Goal: Transaction & Acquisition: Purchase product/service

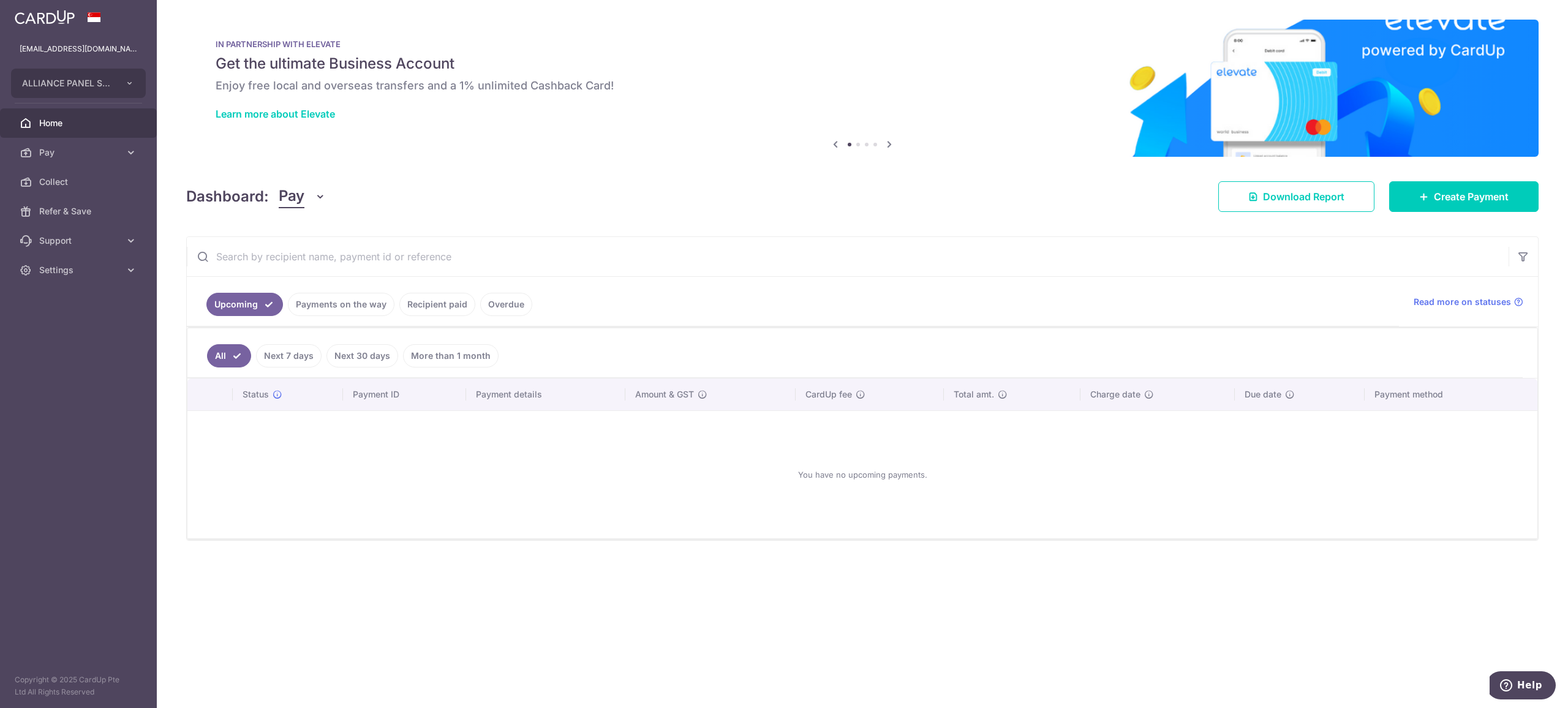
click at [132, 143] on link "Pay" at bounding box center [78, 153] width 157 height 30
click at [79, 203] on link "Recipients" at bounding box center [78, 212] width 157 height 30
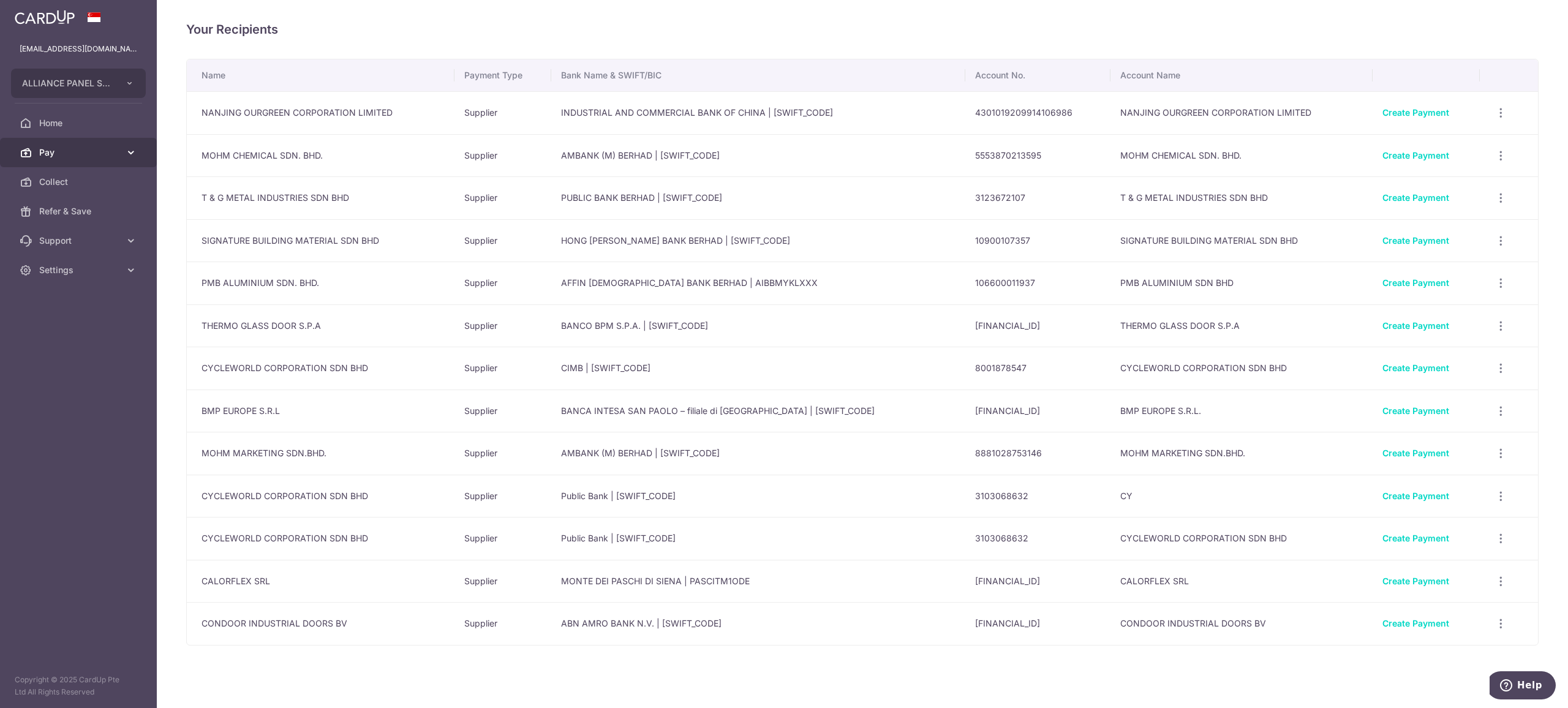
click at [88, 152] on span "Pay" at bounding box center [79, 152] width 81 height 12
click at [1494, 326] on icon "button" at bounding box center [1501, 327] width 13 height 13
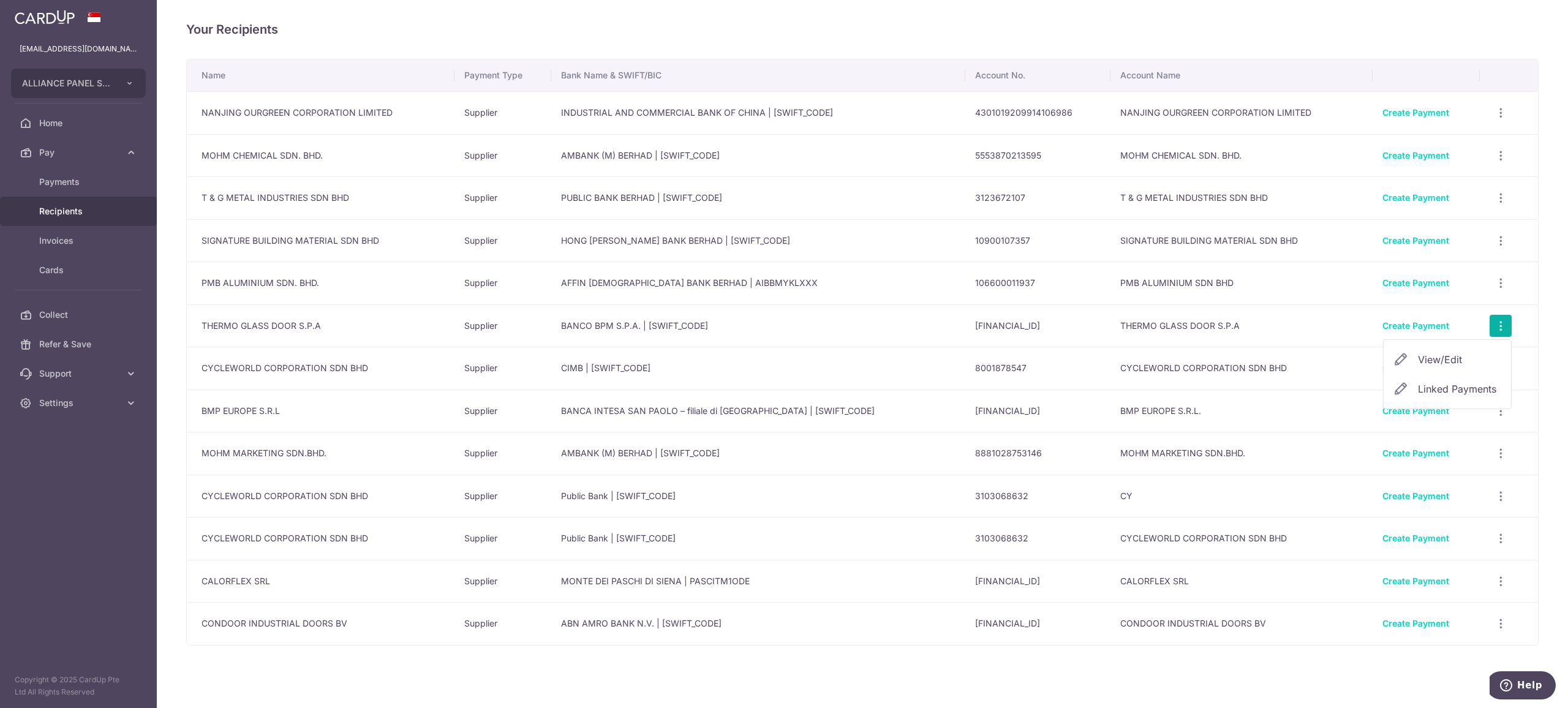
click at [1438, 358] on span "View/Edit" at bounding box center [1460, 359] width 83 height 15
click at [1496, 582] on icon "button" at bounding box center [1501, 582] width 13 height 13
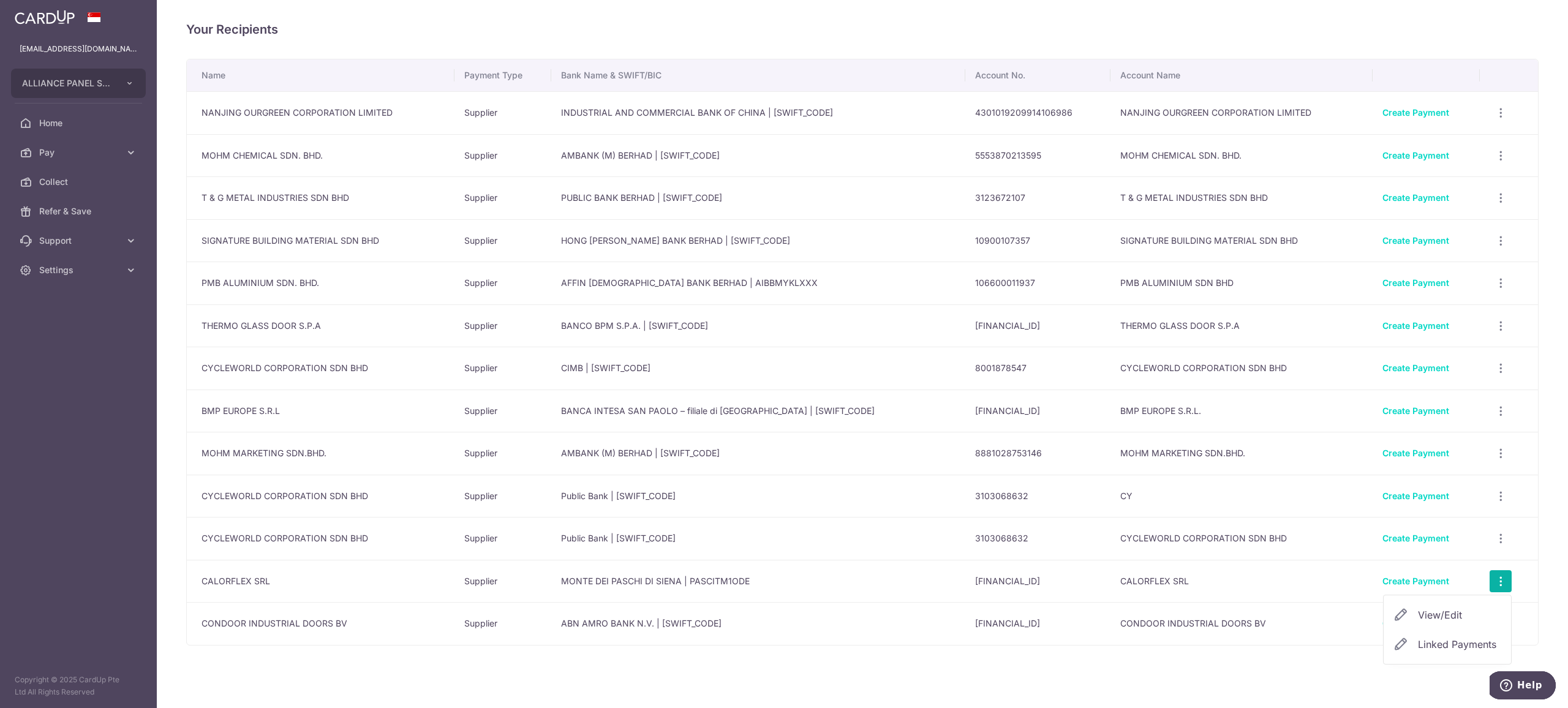
click at [1433, 616] on span "View/Edit" at bounding box center [1460, 615] width 83 height 15
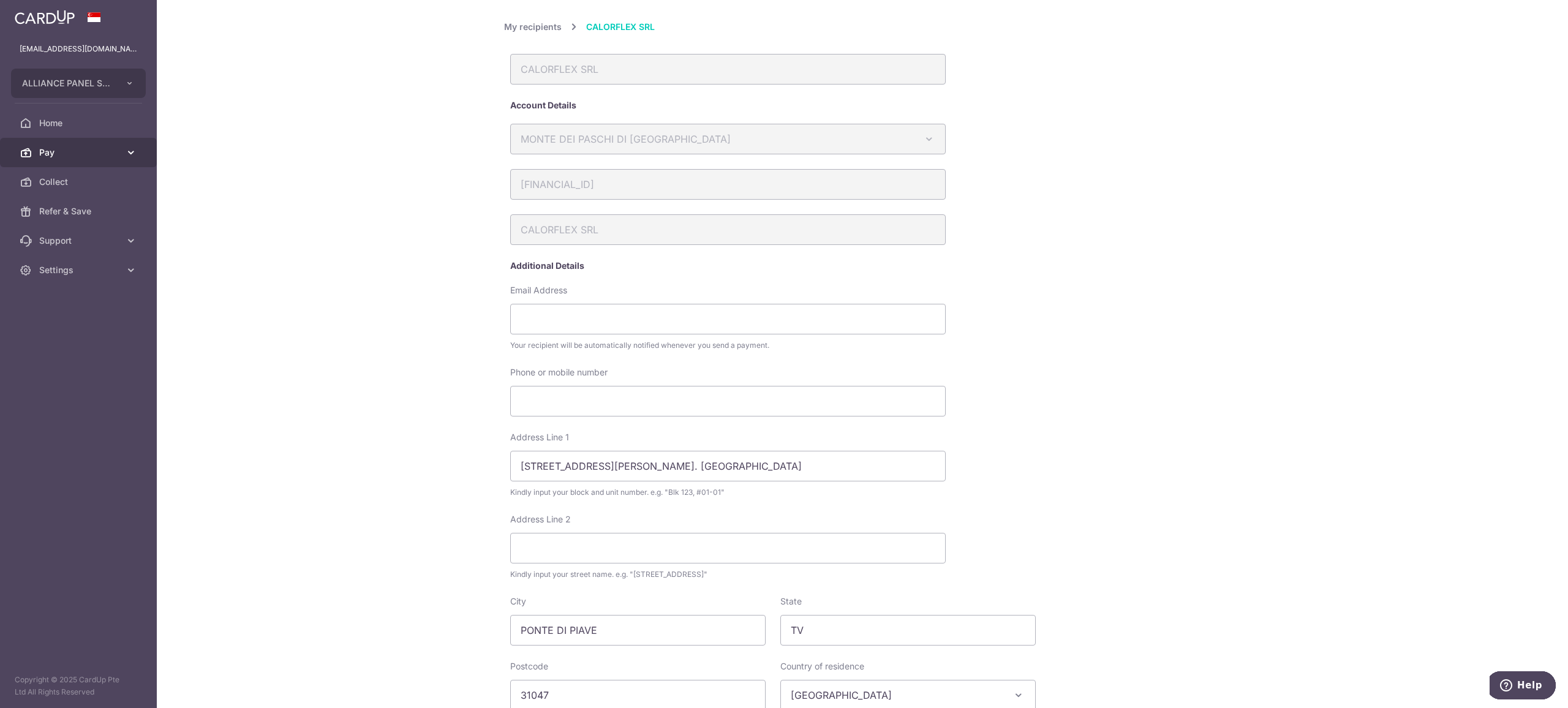
click at [84, 157] on span "Pay" at bounding box center [79, 152] width 81 height 12
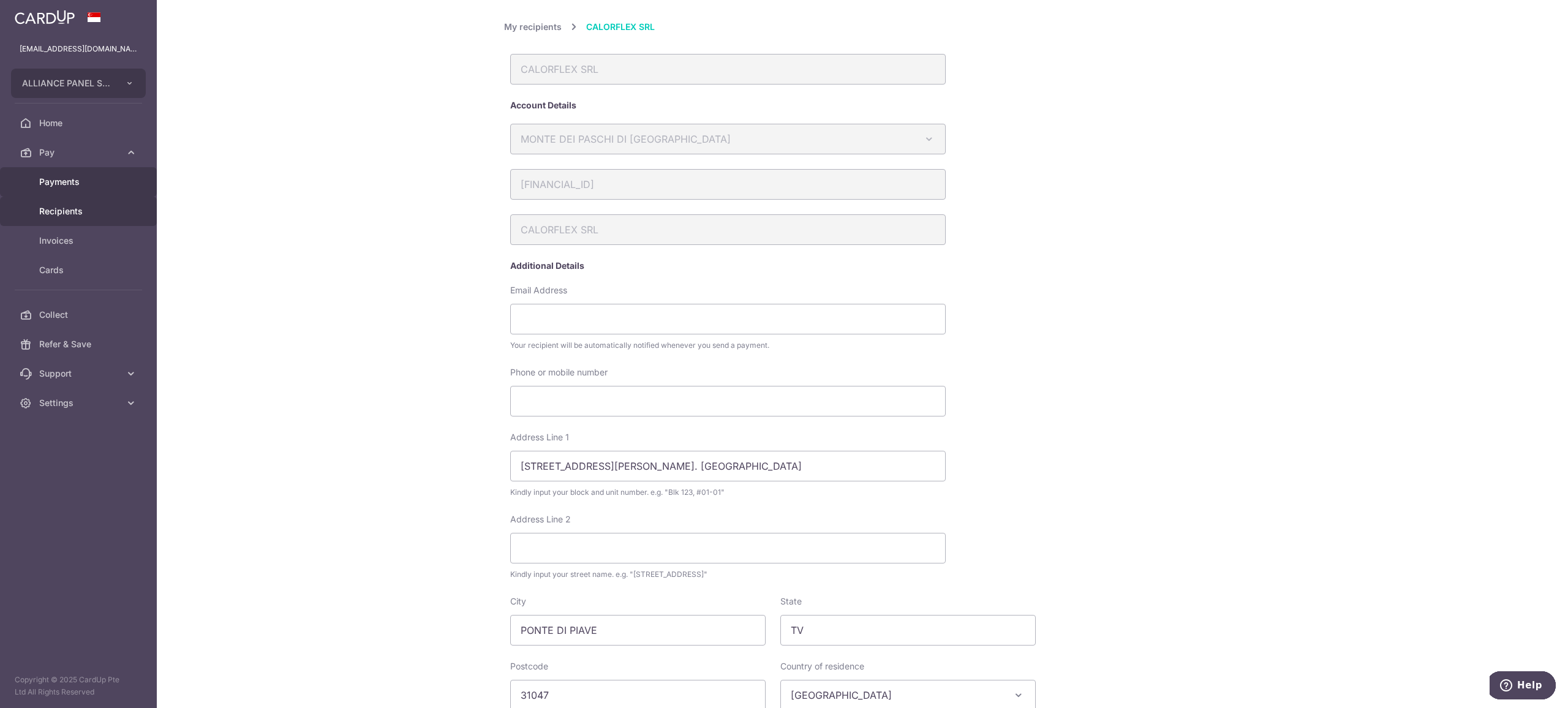
click at [99, 181] on span "Payments" at bounding box center [79, 181] width 81 height 12
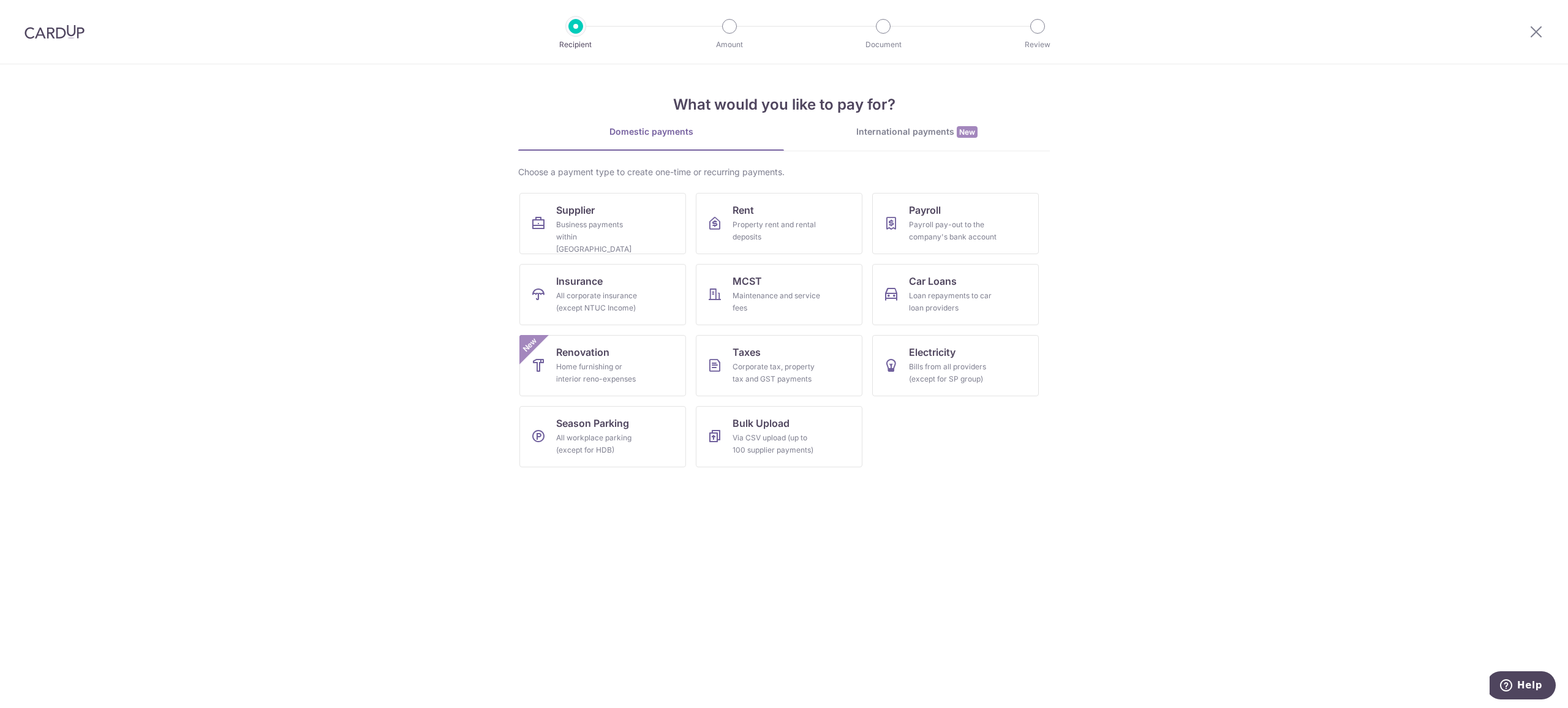
click at [925, 132] on div "International payments New" at bounding box center [917, 132] width 266 height 13
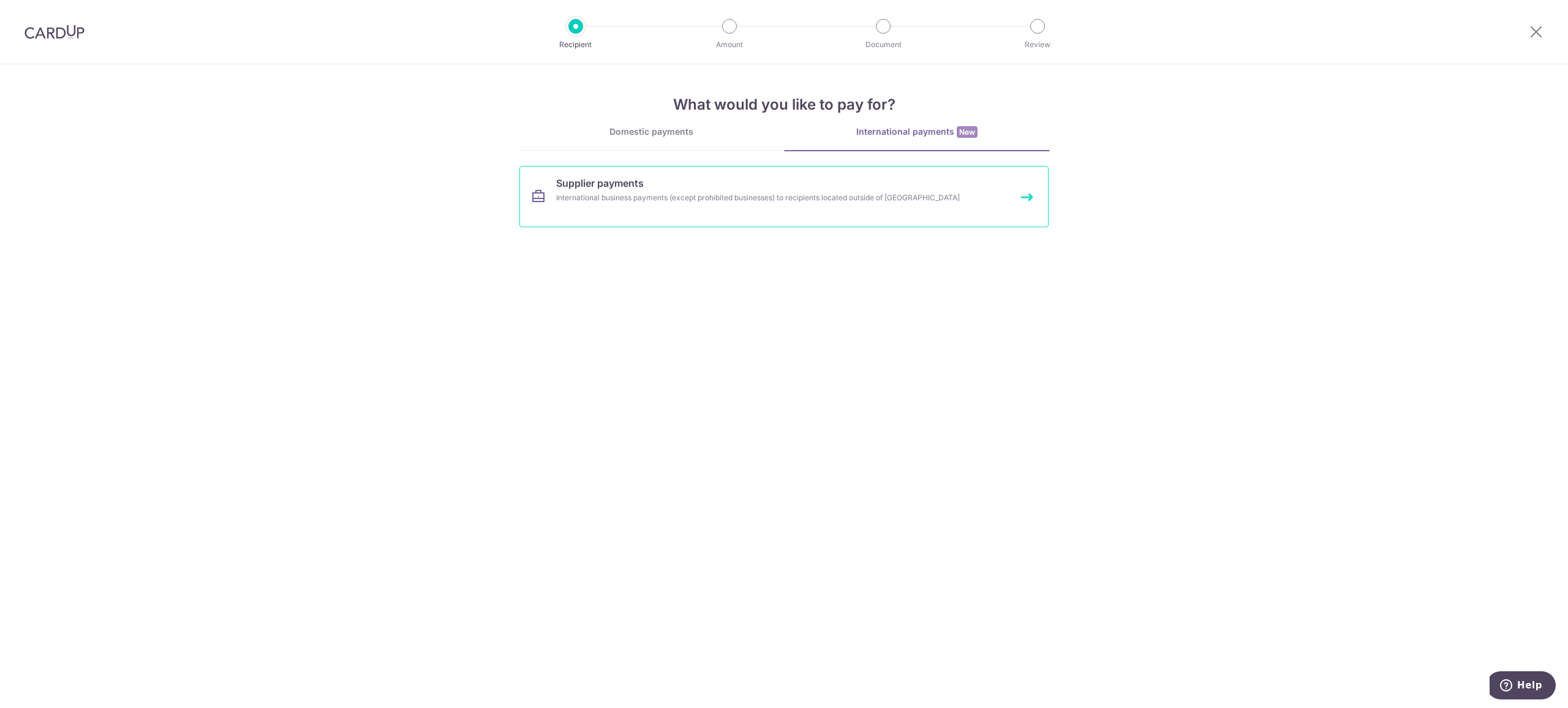
click at [714, 190] on link "Supplier payments International business payments (except prohibited businesses…" at bounding box center [784, 196] width 529 height 61
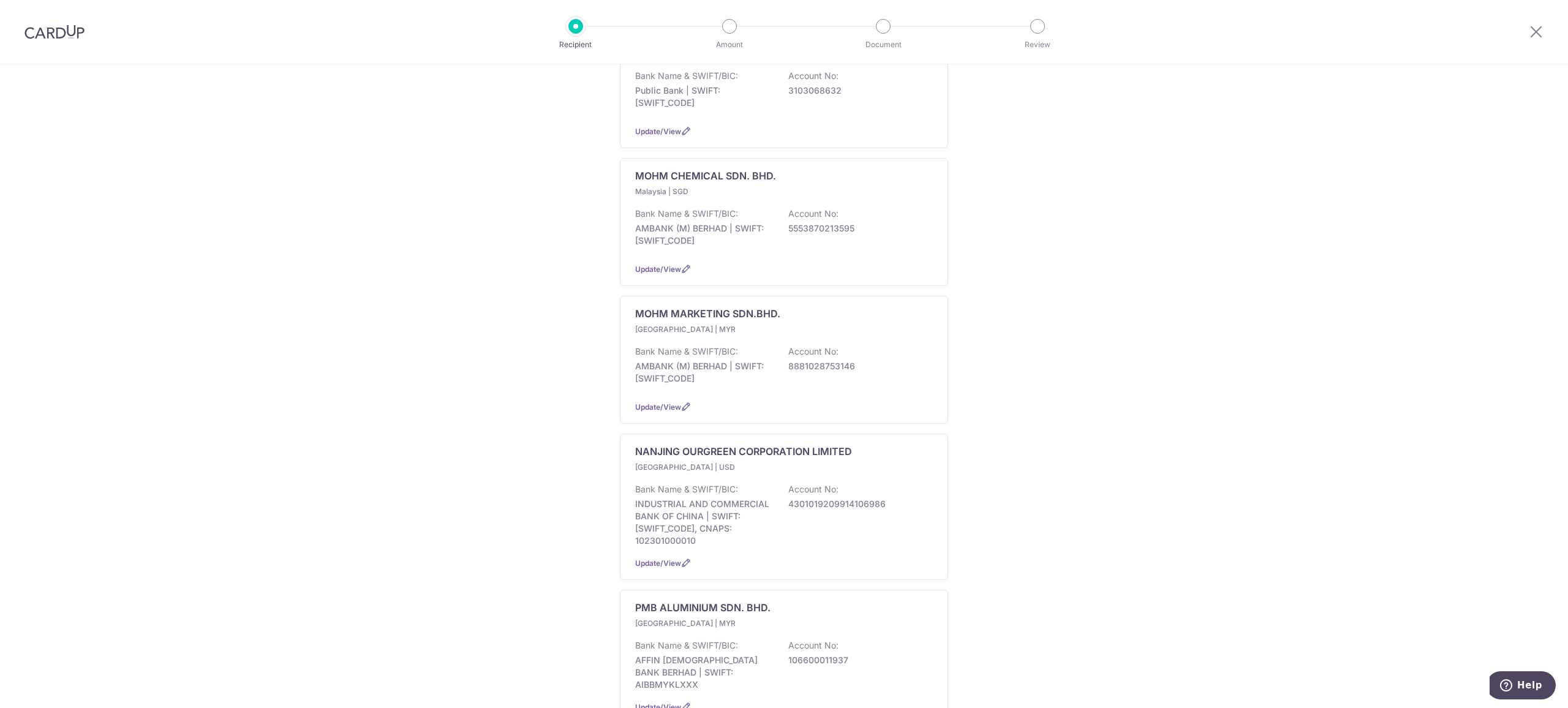
scroll to position [980, 0]
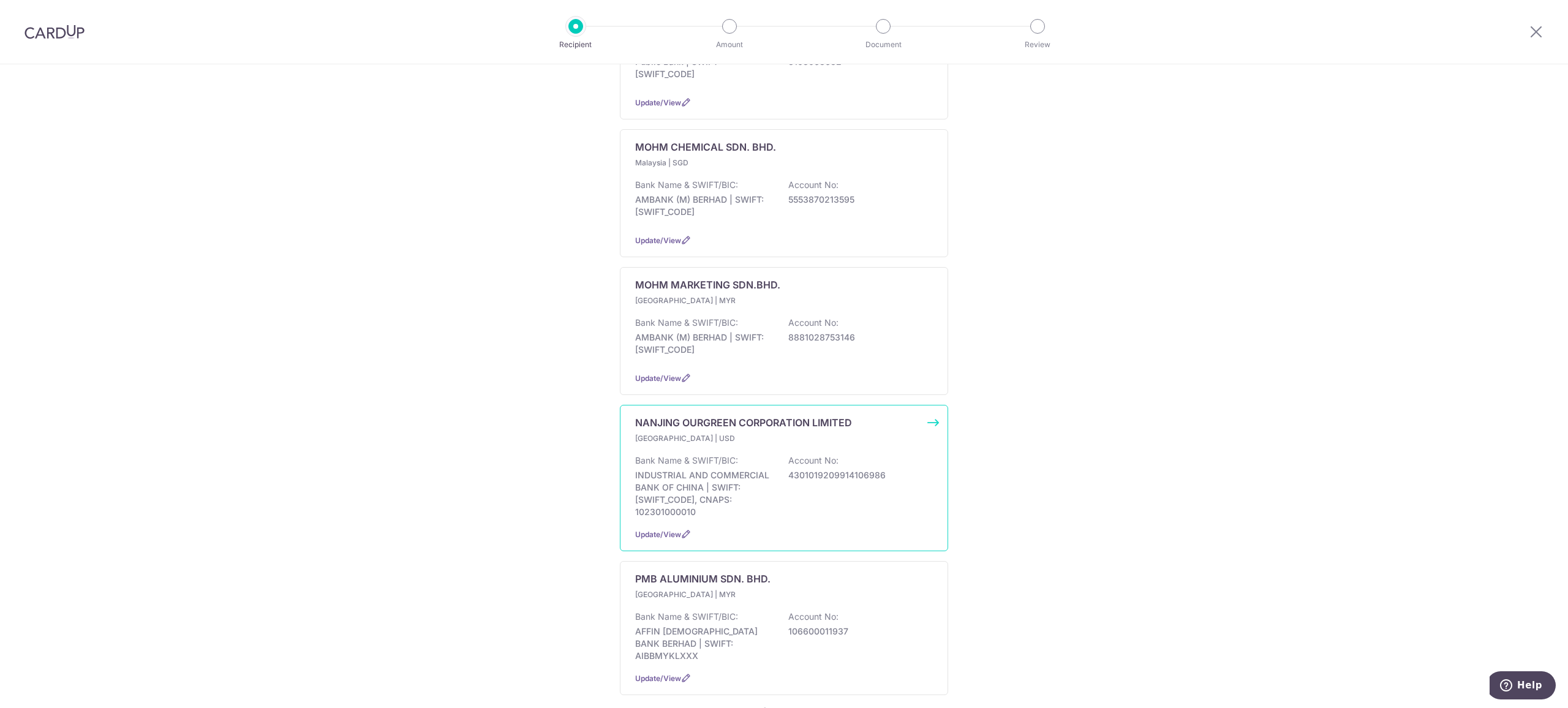
click at [670, 454] on p "Bank Name & SWIFT/BIC:" at bounding box center [686, 460] width 103 height 12
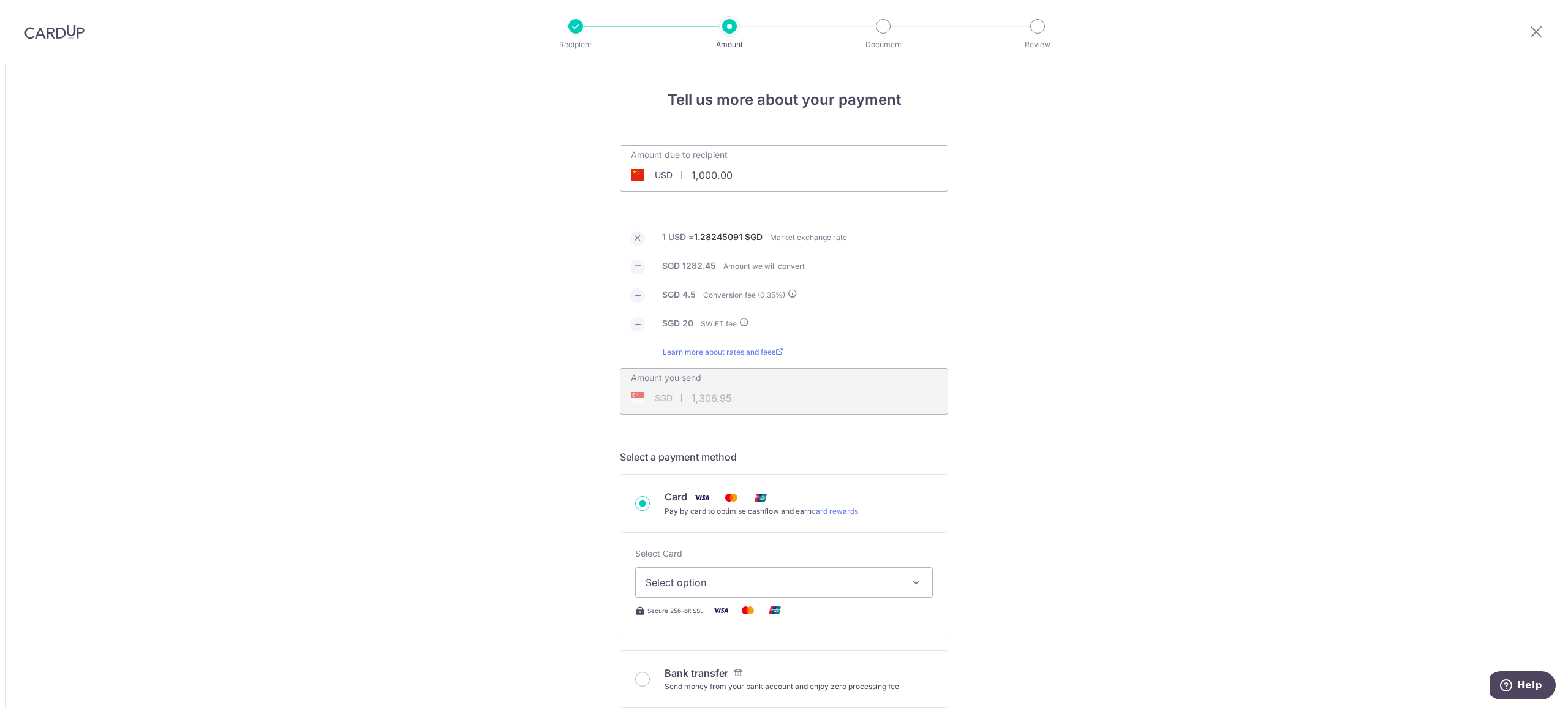
drag, startPoint x: 732, startPoint y: 177, endPoint x: 527, endPoint y: 190, distance: 205.4
type input "300.00"
type input "406.09"
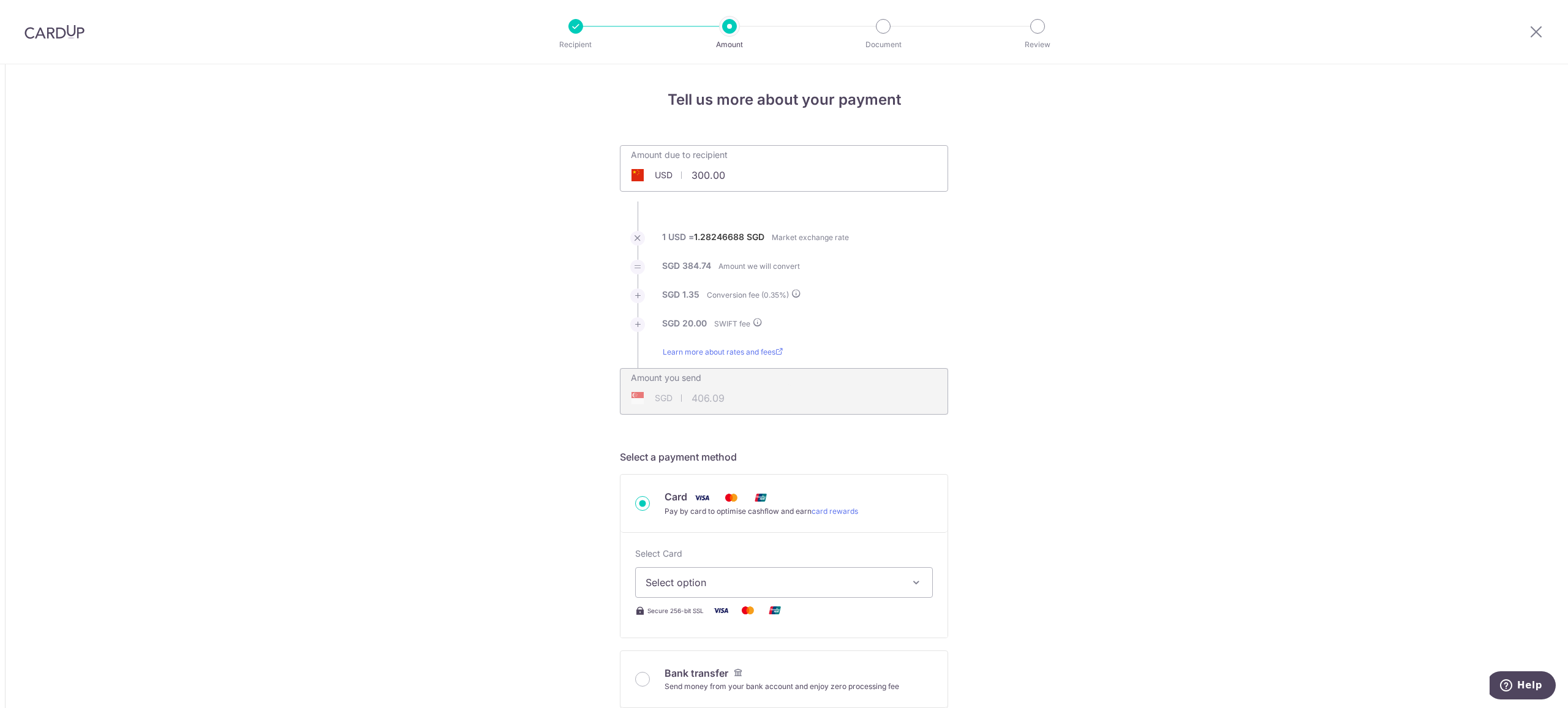
click at [638, 508] on input "Card Pay by card to optimise cashflow and earn card rewards" at bounding box center [642, 503] width 15 height 15
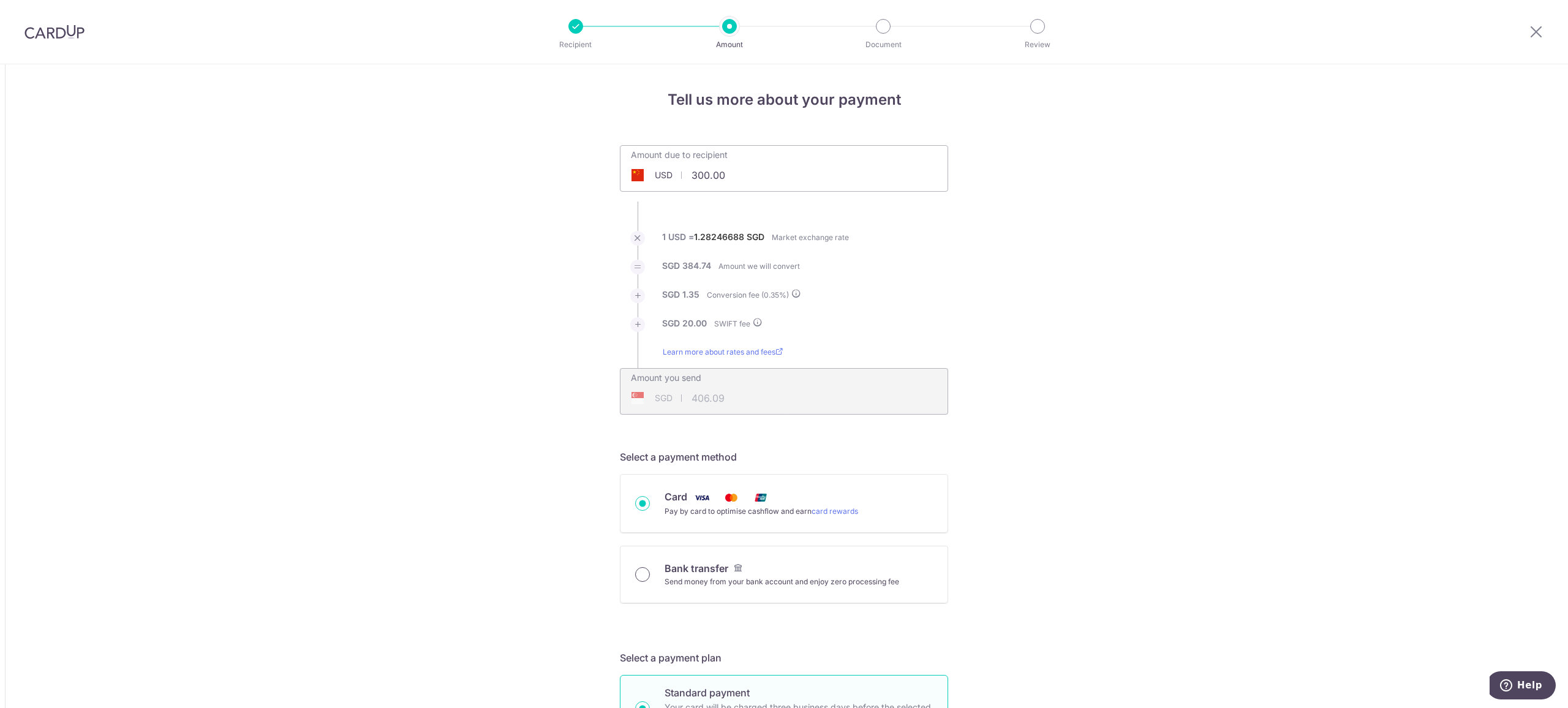
click at [638, 574] on input "Bank transfer Send money from your bank account and enjoy zero processing fee" at bounding box center [642, 574] width 15 height 15
radio input "true"
type input "300.00"
type input "405.47"
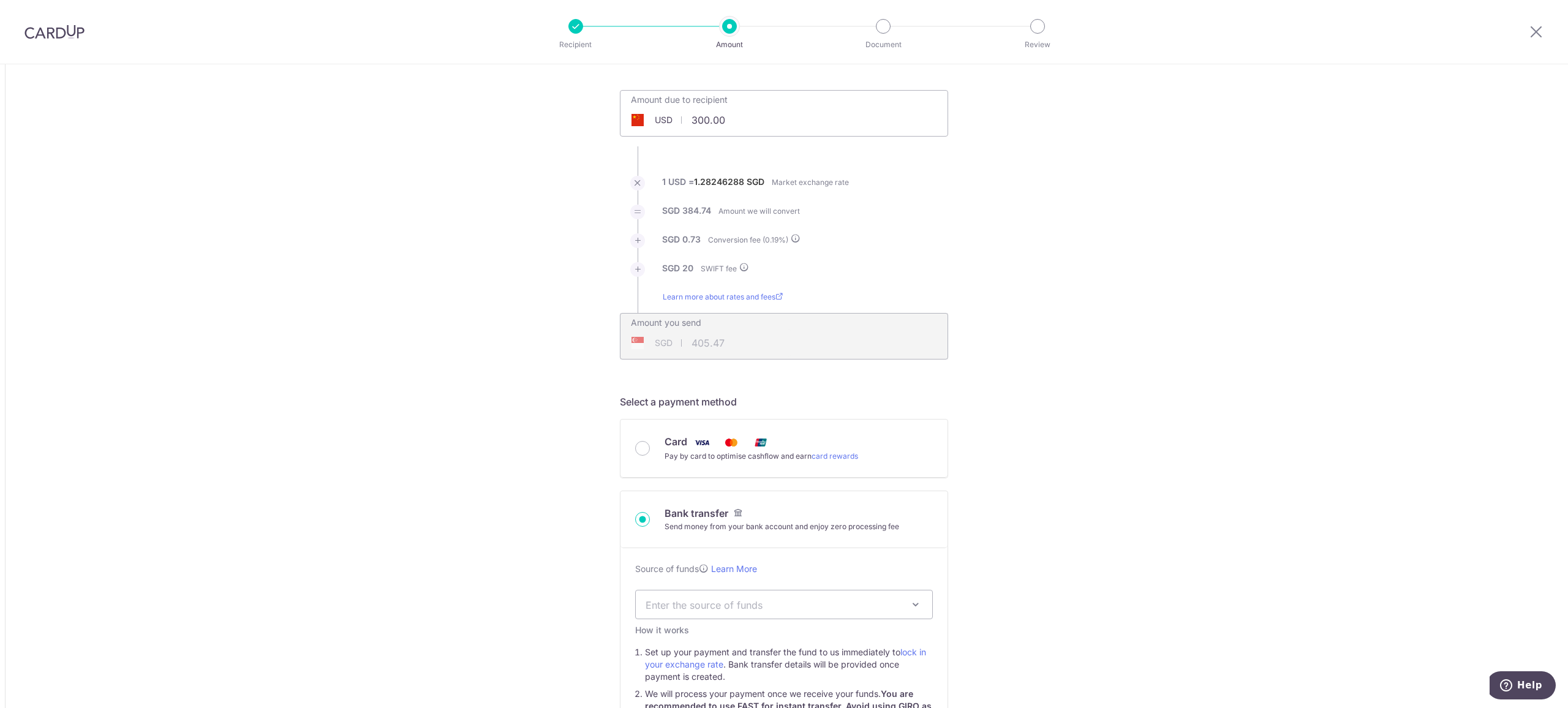
scroll to position [81, 0]
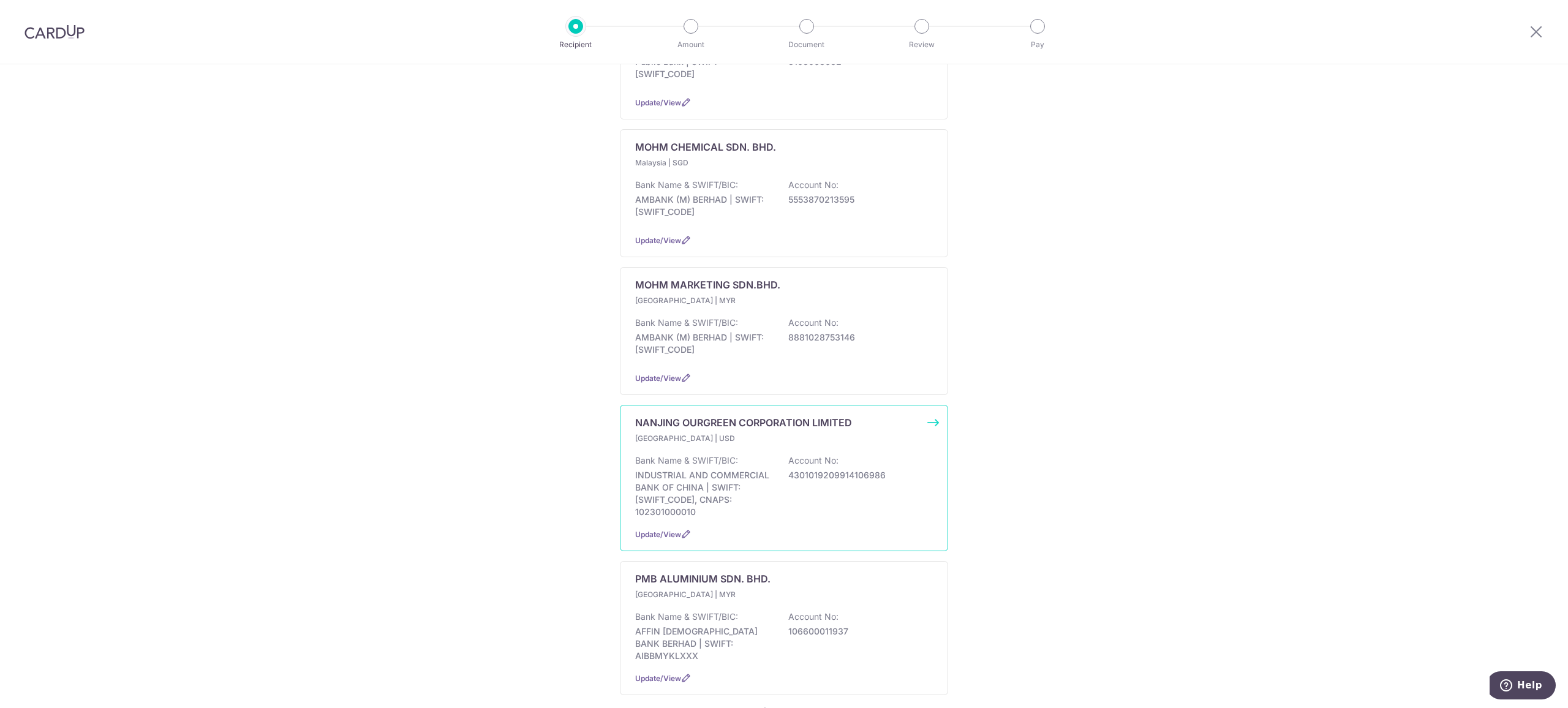
scroll to position [1037, 0]
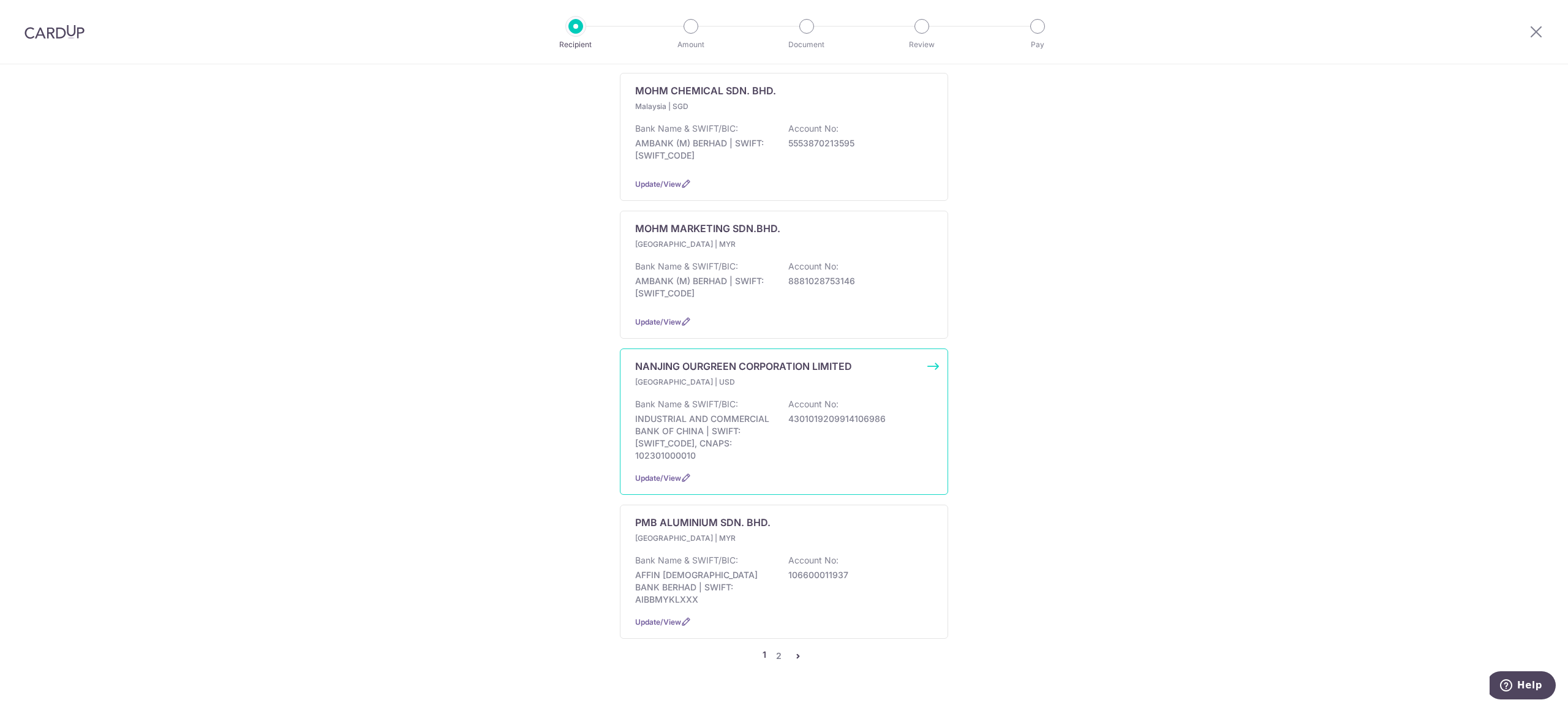
click at [647, 359] on p "NANJING OURGREEN CORPORATION LIMITED" at bounding box center [743, 366] width 217 height 15
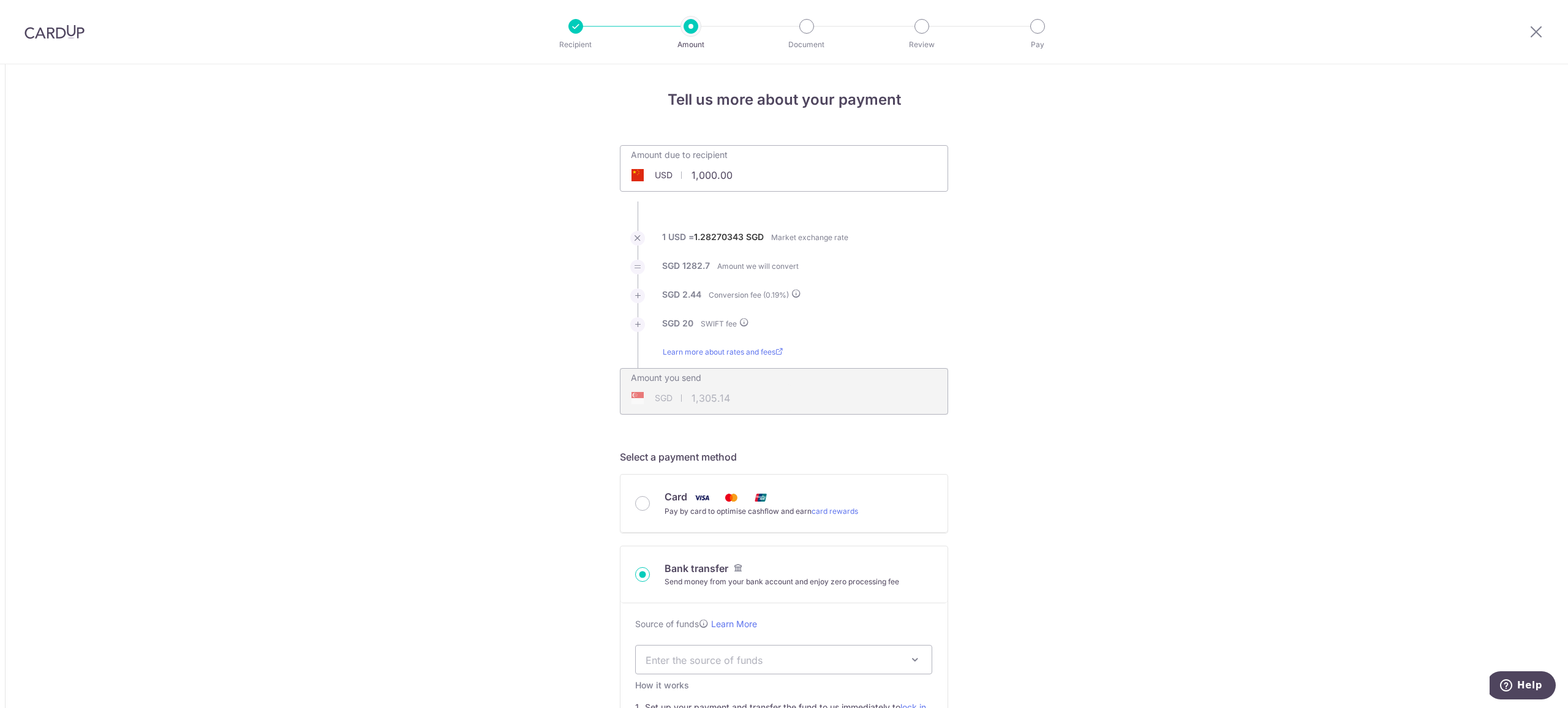
drag, startPoint x: 733, startPoint y: 172, endPoint x: 398, endPoint y: 115, distance: 339.8
click at [892, 305] on li "SGD 2.44 Conversion fee ( 0.19 %)" at bounding box center [784, 303] width 328 height 29
type input "300.00"
type input "405.54"
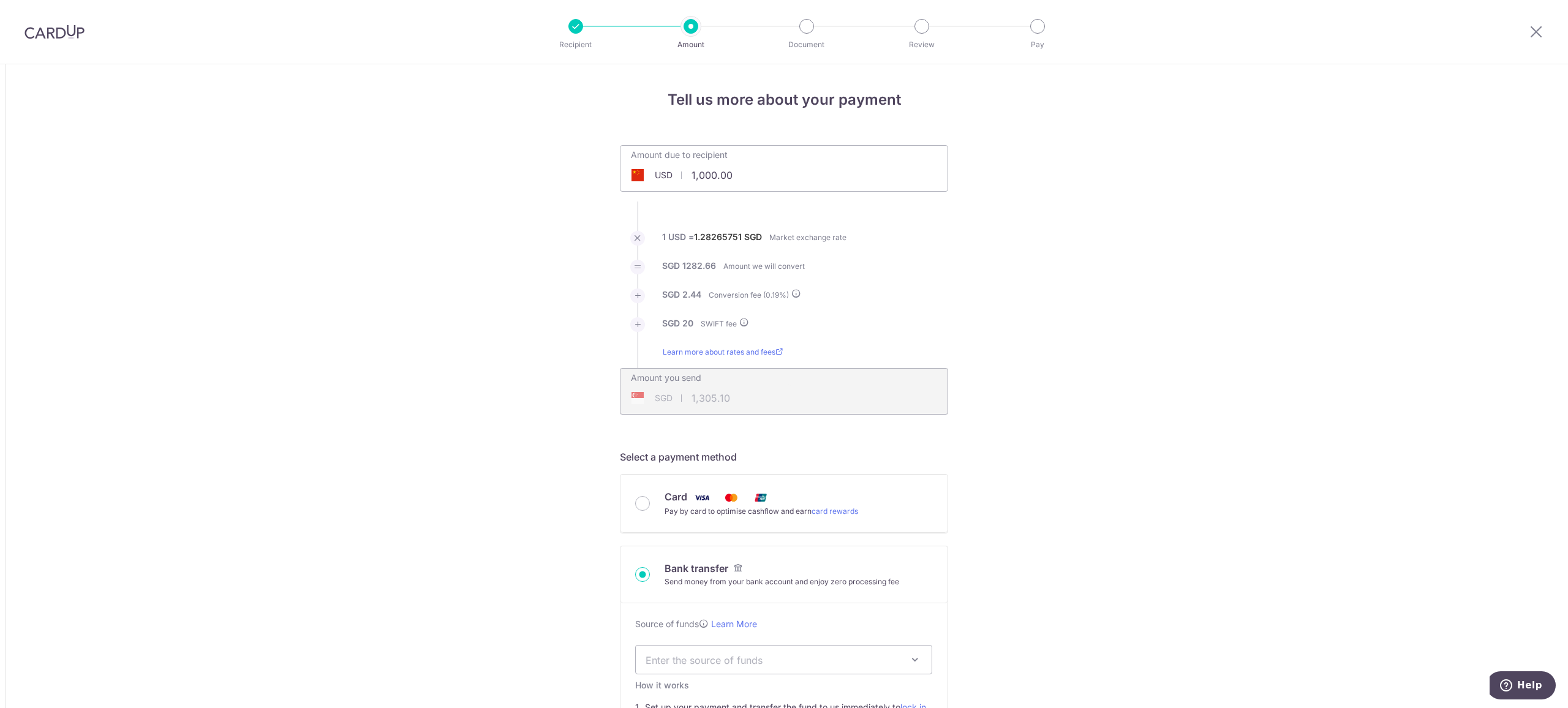
drag, startPoint x: 770, startPoint y: 170, endPoint x: 578, endPoint y: 170, distance: 192.0
type input "300.00"
type input "405.55"
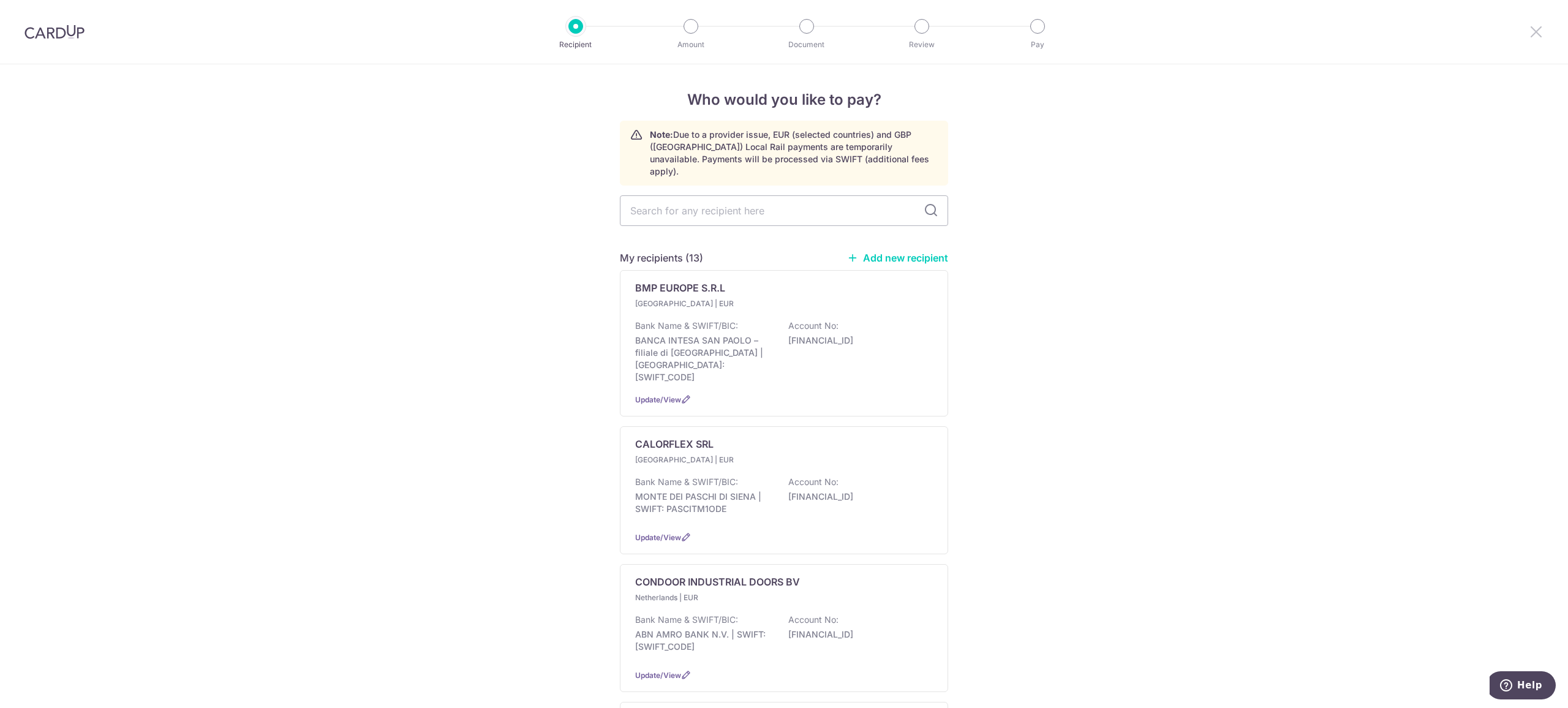
click at [1534, 30] on icon at bounding box center [1536, 32] width 15 height 15
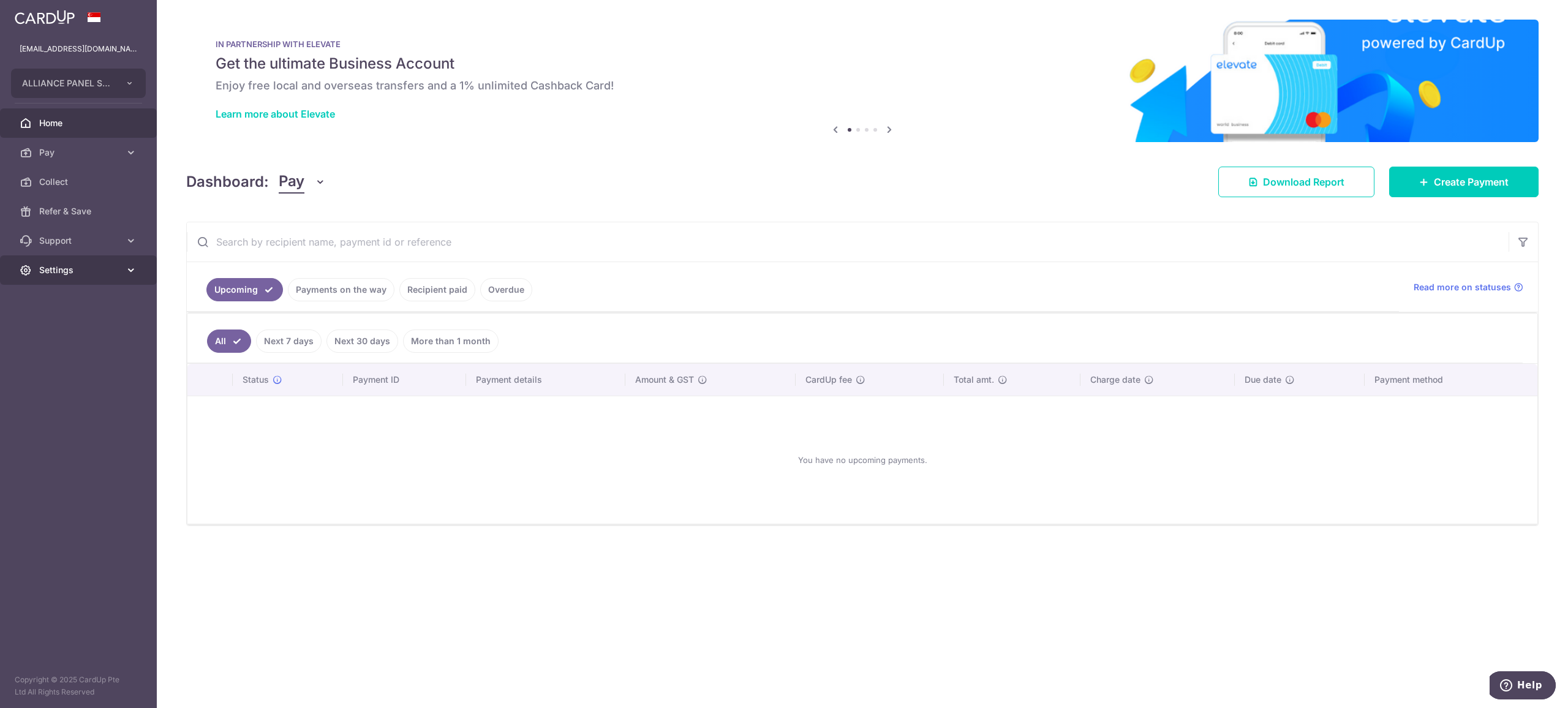
click at [123, 265] on link "Settings" at bounding box center [78, 270] width 157 height 30
click at [55, 332] on span "Logout" at bounding box center [79, 329] width 81 height 12
